Goal: Information Seeking & Learning: Learn about a topic

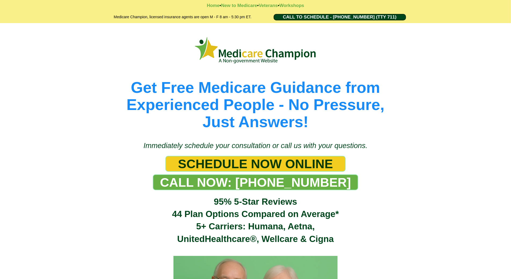
click at [48, 41] on div "Get Free Medicare Guidance from Experienced People - No Pressure, Just Answers!" at bounding box center [255, 79] width 511 height 113
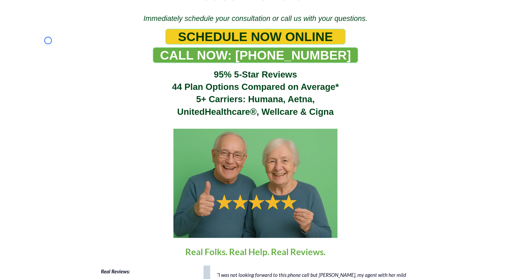
scroll to position [136, 0]
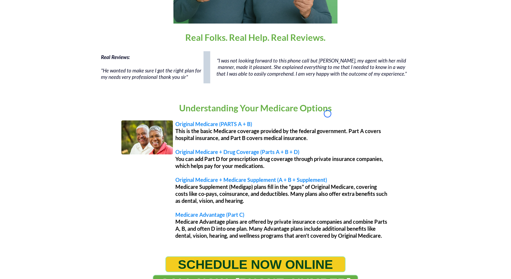
click at [48, 49] on div "Real Reviews: "He wanted to make sure I got the right plan for my needs very pr…" at bounding box center [255, 70] width 511 height 43
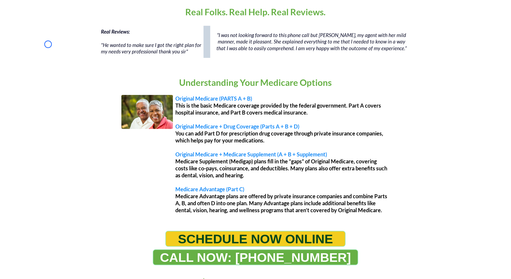
click at [48, 44] on div "Real Reviews: "He wanted to make sure I got the right plan for my needs very pr…" at bounding box center [255, 44] width 511 height 43
click at [30, 46] on div "Real Reviews: "He wanted to make sure I got the right plan for my needs very pr…" at bounding box center [255, 44] width 511 height 43
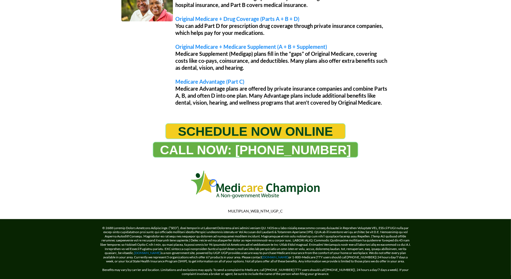
scroll to position [500, 0]
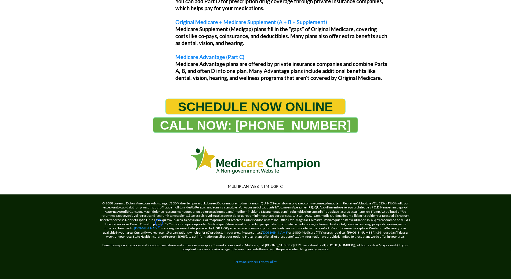
click at [30, 46] on div "Understanding Your Medicare Options Original Medicare (PARTS A + B) This is the…" at bounding box center [255, 14] width 511 height 160
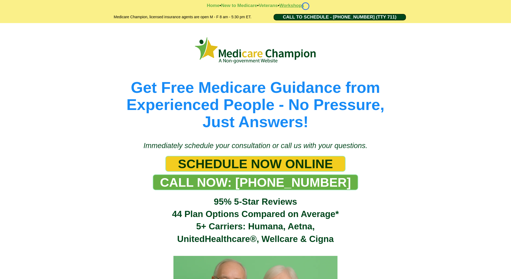
click at [304, 6] on strong "Workshops" at bounding box center [291, 5] width 25 height 5
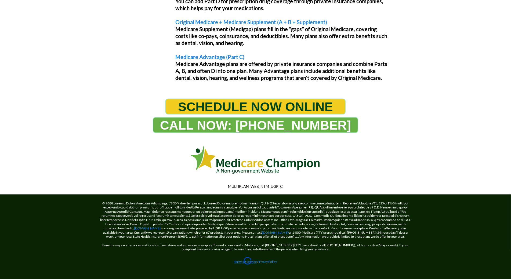
click at [248, 261] on link "Terms of Service" at bounding box center [245, 262] width 23 height 4
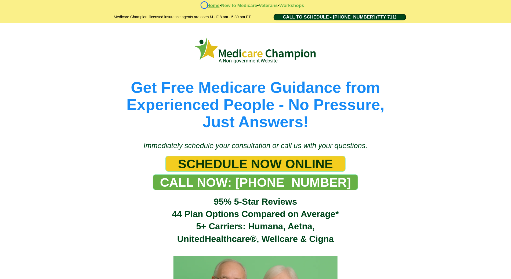
click at [207, 5] on strong "Home" at bounding box center [213, 5] width 13 height 5
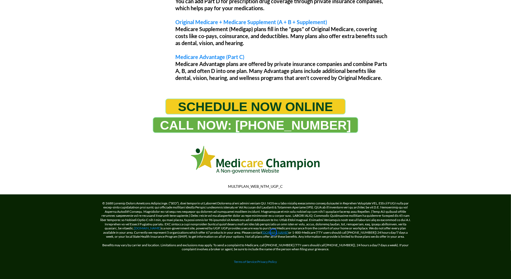
click at [274, 233] on link "[DOMAIN_NAME]" at bounding box center [275, 233] width 27 height 4
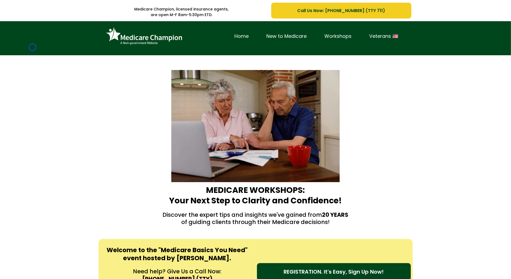
click at [33, 47] on div "Home New to Medicare Workshops Veterans 🇺🇸" at bounding box center [255, 38] width 511 height 34
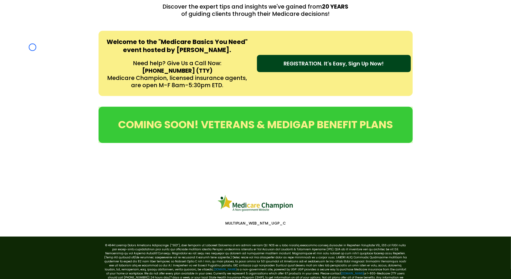
scroll to position [243, 0]
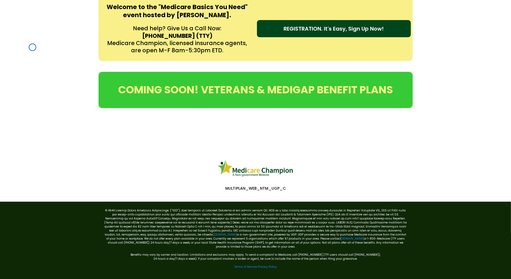
click at [33, 47] on div "Welcome to the "Medicare Basics You Need" event hosted by [PERSON_NAME]. Need h…" at bounding box center [255, 29] width 511 height 76
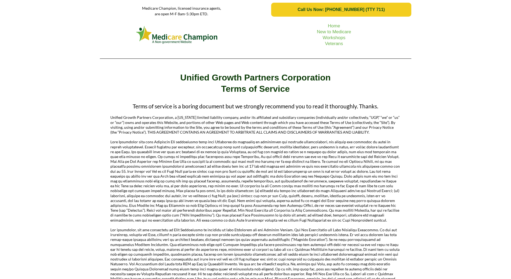
click at [42, 41] on div "Home New to Medicare Workshops Veterans" at bounding box center [255, 41] width 511 height 44
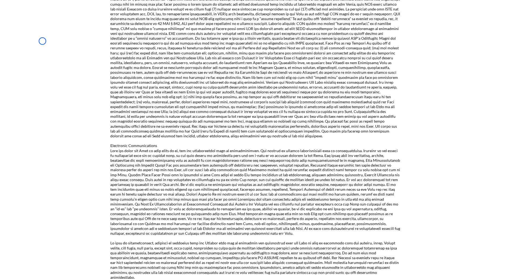
scroll to position [627, 0]
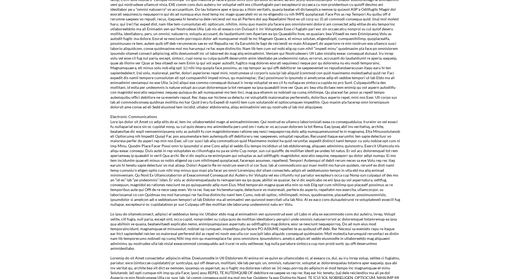
click at [42, 41] on div "Terms of service is a boring document but we strongly recommend you to read it …" at bounding box center [255, 14] width 511 height 1083
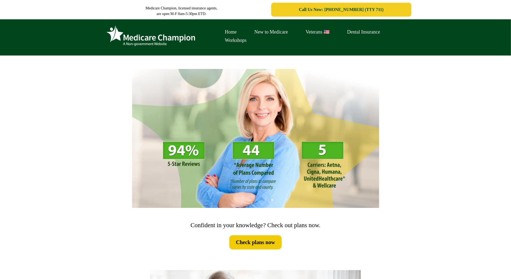
click at [27, 28] on div "Home New to Medicare Veterans 🇺🇸 Dental Insurance Workshops" at bounding box center [255, 37] width 511 height 36
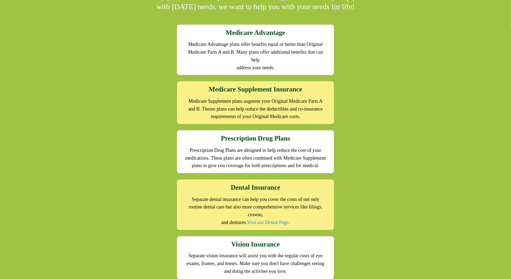
scroll to position [544, 0]
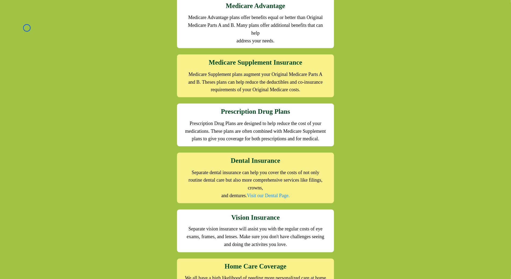
click at [27, 28] on div "We offer the full suite of options for Medicare recipients Every person has a u…" at bounding box center [255, 124] width 511 height 376
